Goal: Navigation & Orientation: Find specific page/section

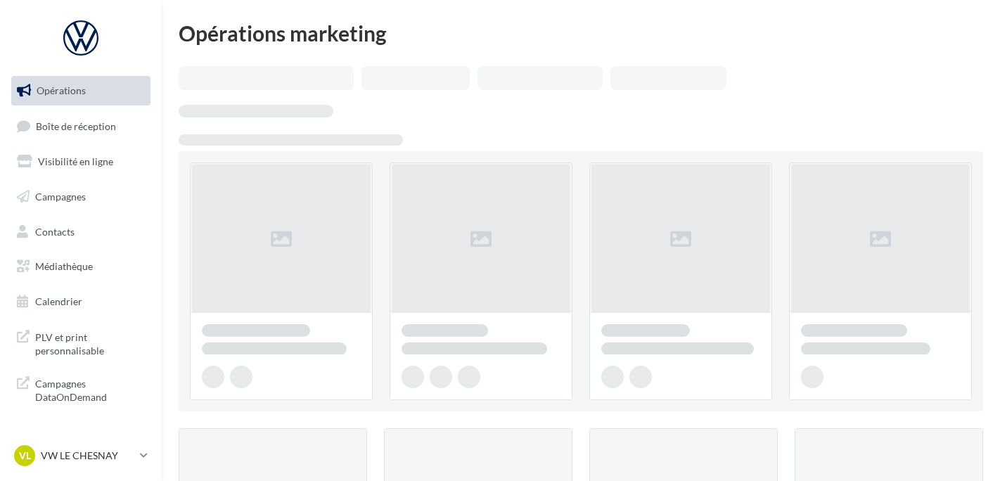
click at [56, 123] on span "Boîte de réception" at bounding box center [76, 126] width 80 height 12
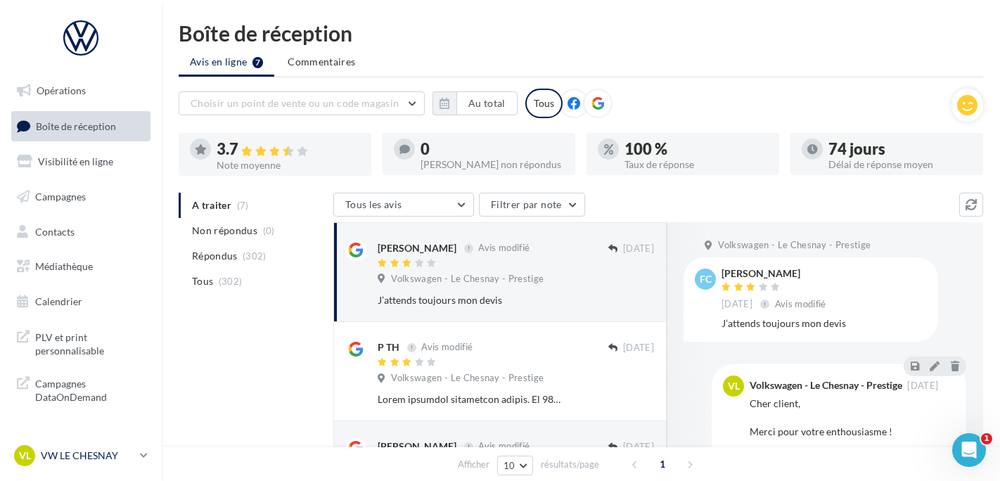
click at [77, 443] on link "VL VW LE CHESNAY vw-lec-ale" at bounding box center [80, 455] width 139 height 27
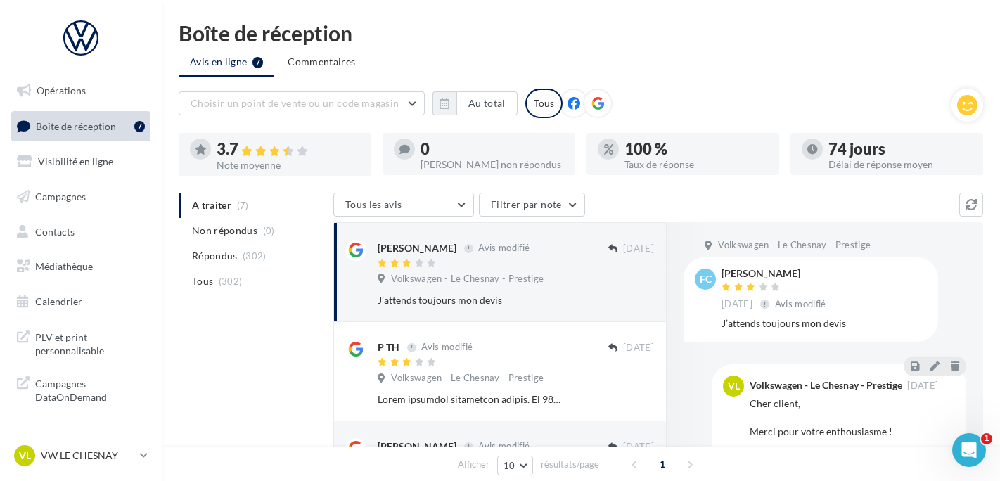
drag, startPoint x: 123, startPoint y: 430, endPoint x: 122, endPoint y: 438, distance: 7.9
click at [123, 437] on nav "Opérations Boîte de réception 7 Visibilité en ligne Campagnes Contacts Médiathè…" at bounding box center [81, 240] width 162 height 481
click at [119, 440] on nav "Opérations Boîte de réception 7 Visibilité en ligne Campagnes Contacts Médiathè…" at bounding box center [81, 240] width 162 height 481
click at [113, 450] on div "VL VW LE CHESNAY vw-lec-ale" at bounding box center [74, 455] width 120 height 21
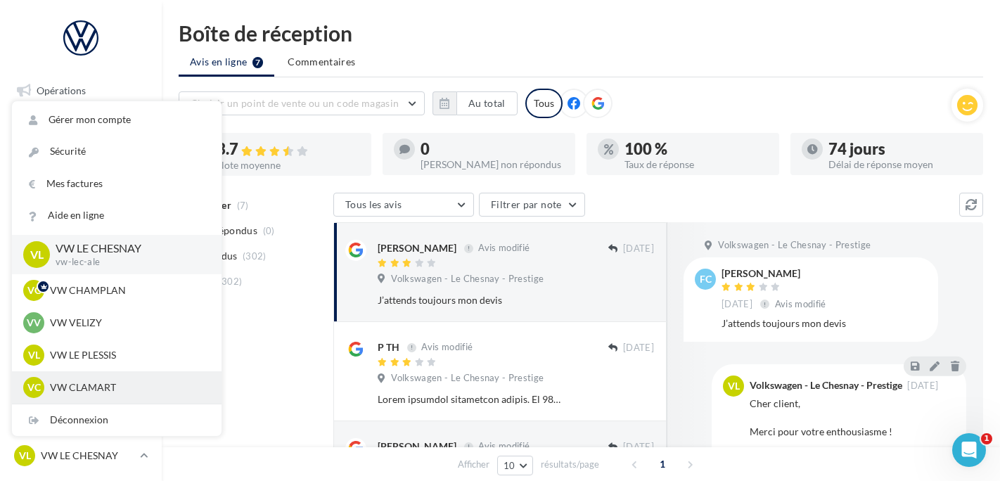
drag, startPoint x: 111, startPoint y: 450, endPoint x: 83, endPoint y: 385, distance: 70.5
click at [83, 385] on p "VW CLAMART" at bounding box center [127, 387] width 155 height 14
drag, startPoint x: 83, startPoint y: 385, endPoint x: 147, endPoint y: 390, distance: 64.1
click at [147, 390] on p "VW CLAMART" at bounding box center [127, 387] width 155 height 14
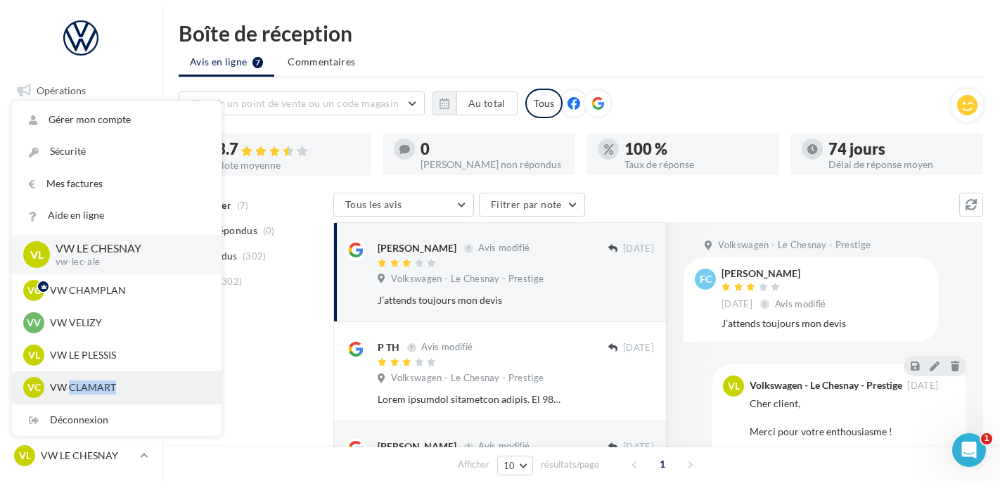
click at [147, 390] on p "VW CLAMART" at bounding box center [127, 387] width 155 height 14
